Goal: Transaction & Acquisition: Purchase product/service

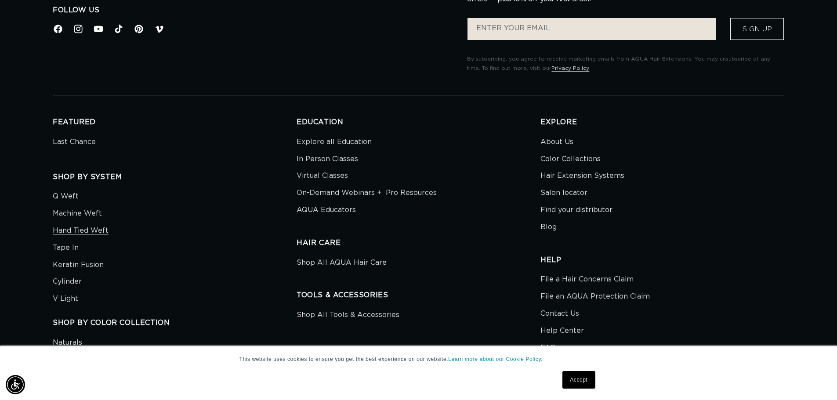
scroll to position [0, 1550]
click at [590, 377] on link "Accept" at bounding box center [579, 380] width 33 height 18
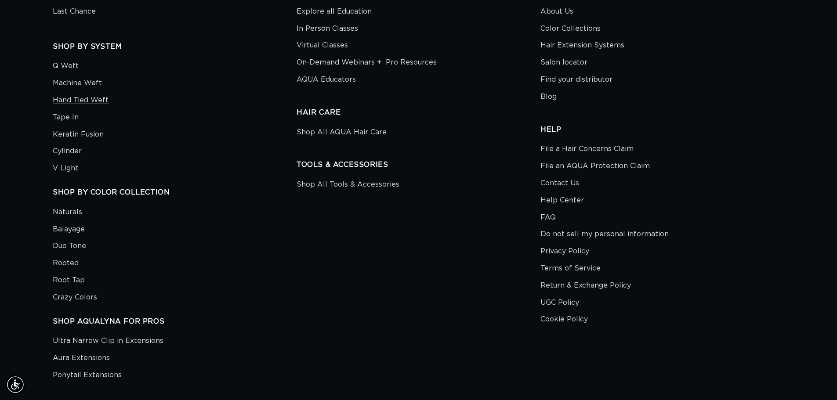
scroll to position [2506, 0]
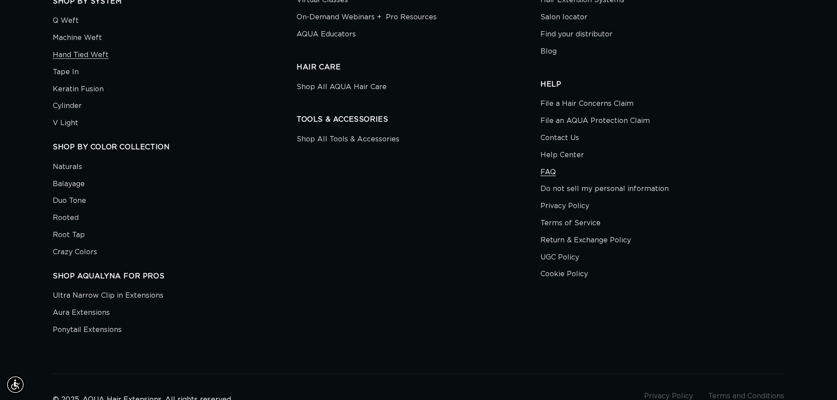
click at [545, 172] on link "FAQ" at bounding box center [548, 172] width 15 height 17
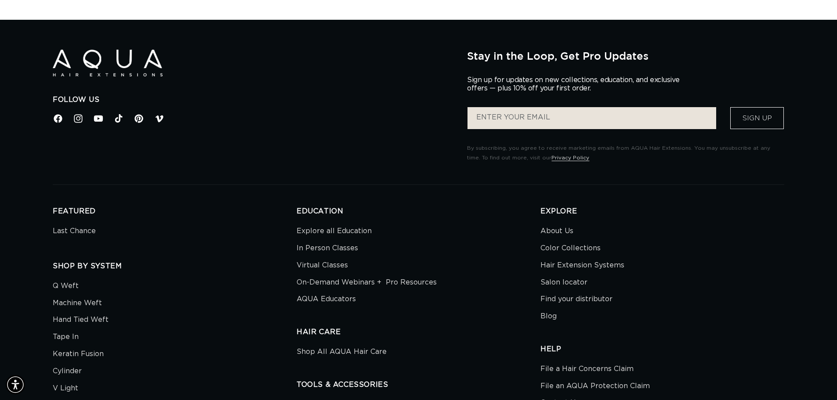
scroll to position [0, 1550]
click at [565, 235] on link "About Us" at bounding box center [557, 232] width 33 height 15
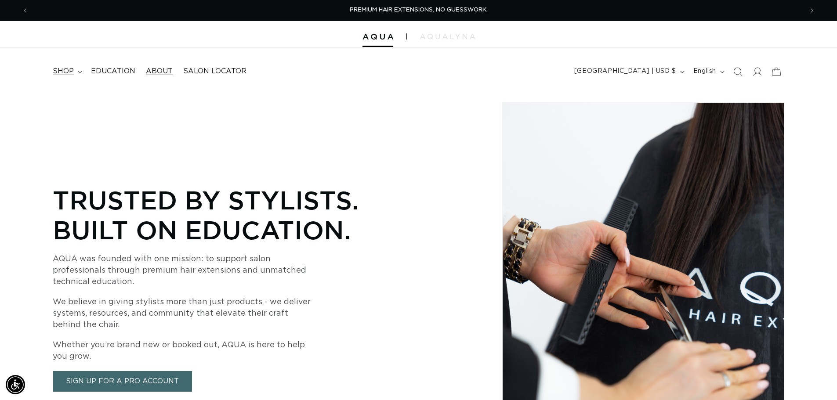
click at [79, 76] on summary "shop" at bounding box center [66, 72] width 38 height 20
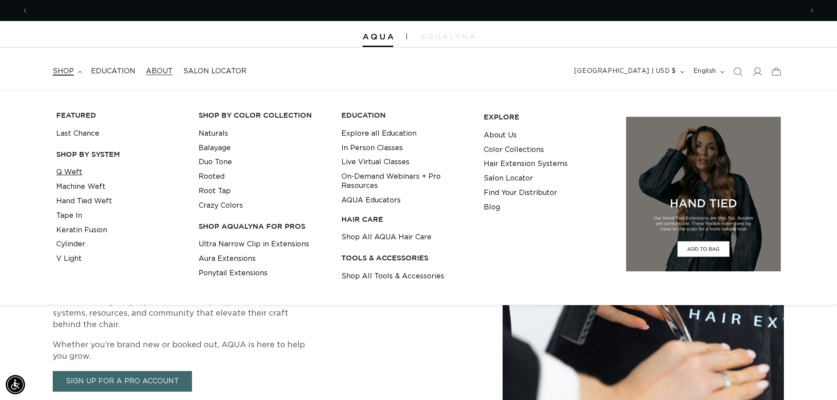
scroll to position [0, 775]
click at [332, 345] on div "Trusted by Stylists. Built on Education. AQUA was founded with one mission: to …" at bounding box center [264, 288] width 422 height 372
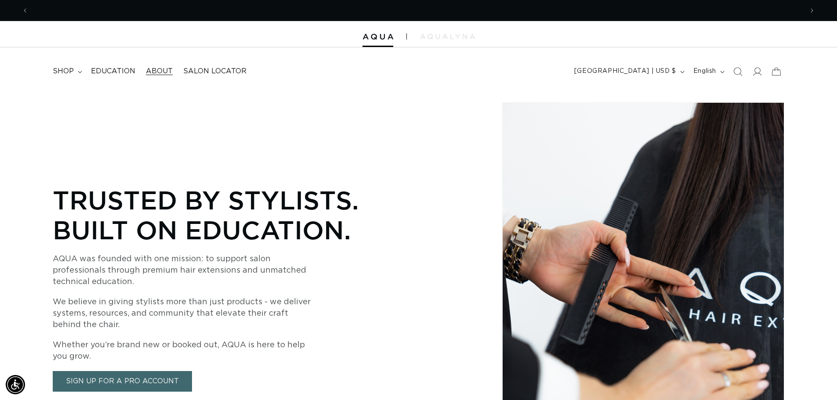
scroll to position [0, 1550]
click at [72, 72] on span "shop" at bounding box center [63, 71] width 21 height 9
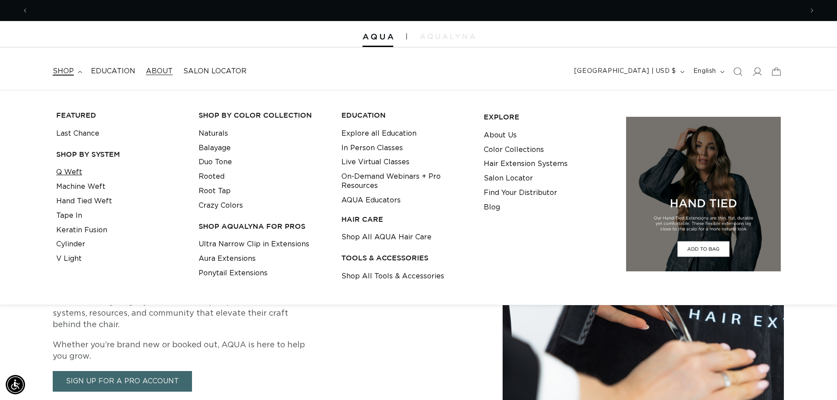
scroll to position [0, 0]
click at [66, 201] on link "Hand Tied Weft" at bounding box center [84, 201] width 56 height 15
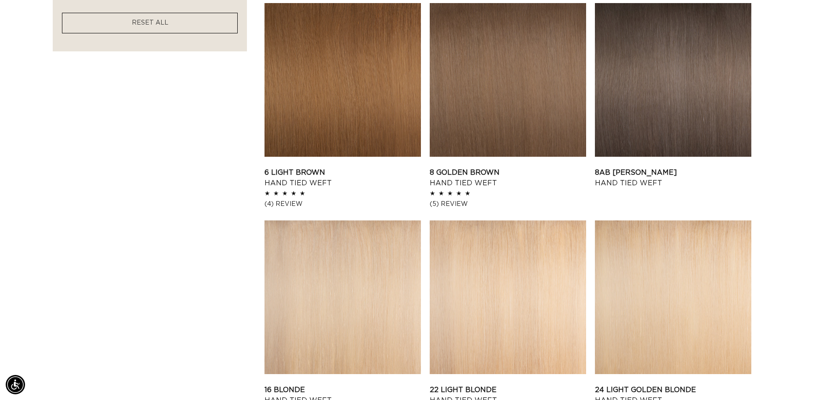
scroll to position [0, 775]
click at [317, 385] on link "16 Blonde Hand Tied Weft" at bounding box center [343, 395] width 156 height 21
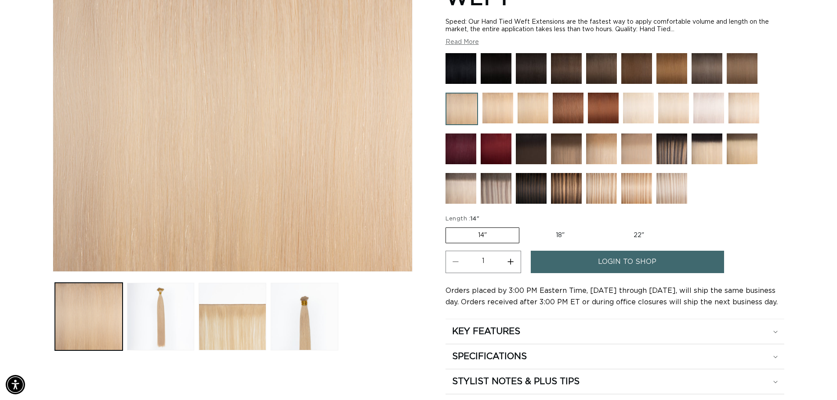
scroll to position [0, 775]
